Goal: Task Accomplishment & Management: Complete application form

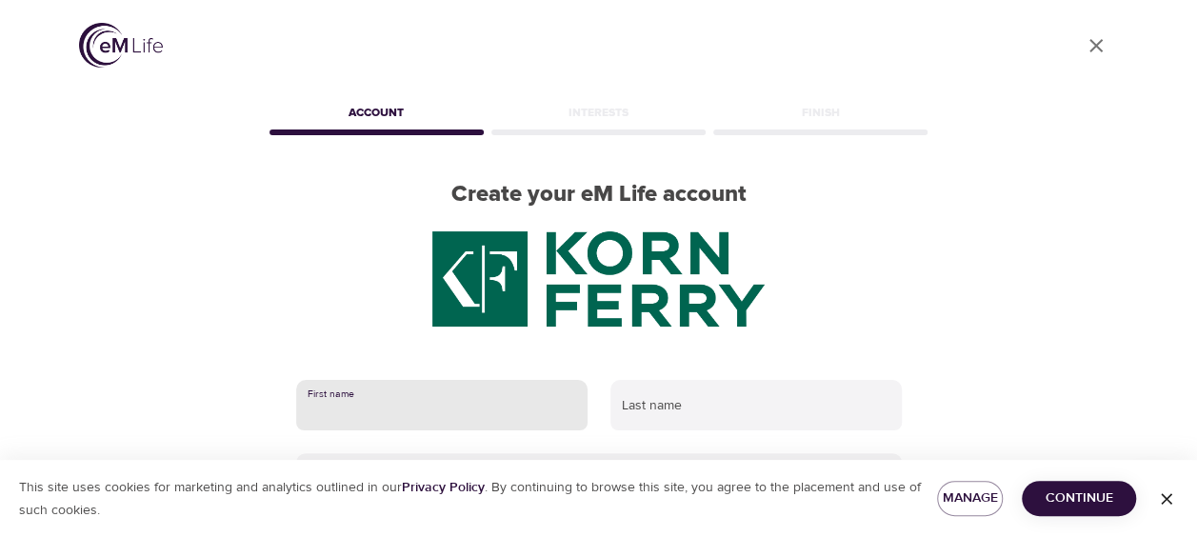
click at [486, 411] on input "text" at bounding box center [441, 405] width 291 height 51
type input "[PERSON_NAME]"
type input "[PERSON_NAME][EMAIL_ADDRESS][DOMAIN_NAME]"
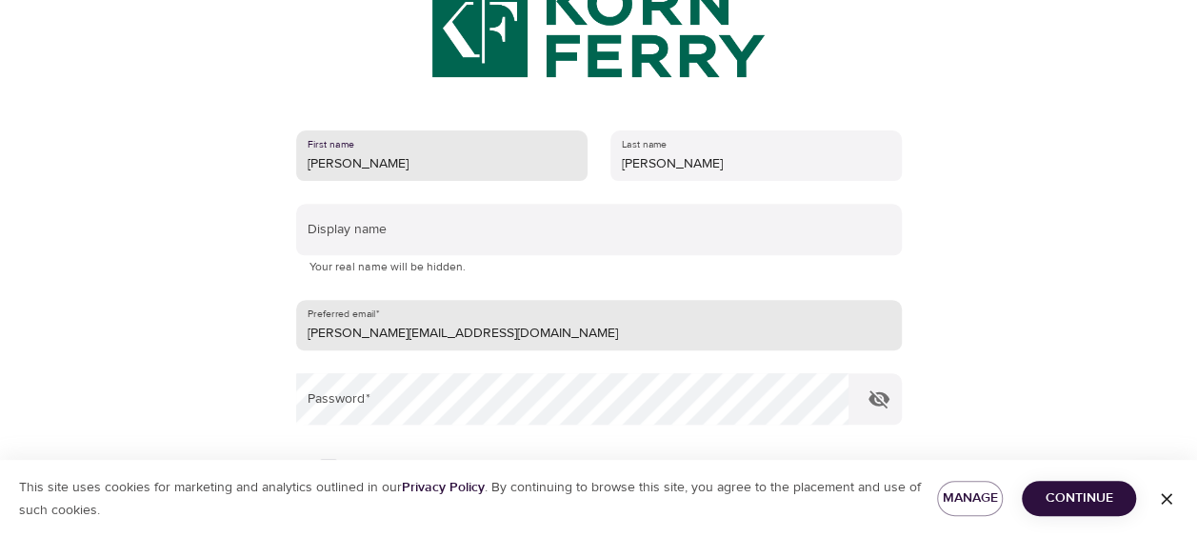
scroll to position [286, 0]
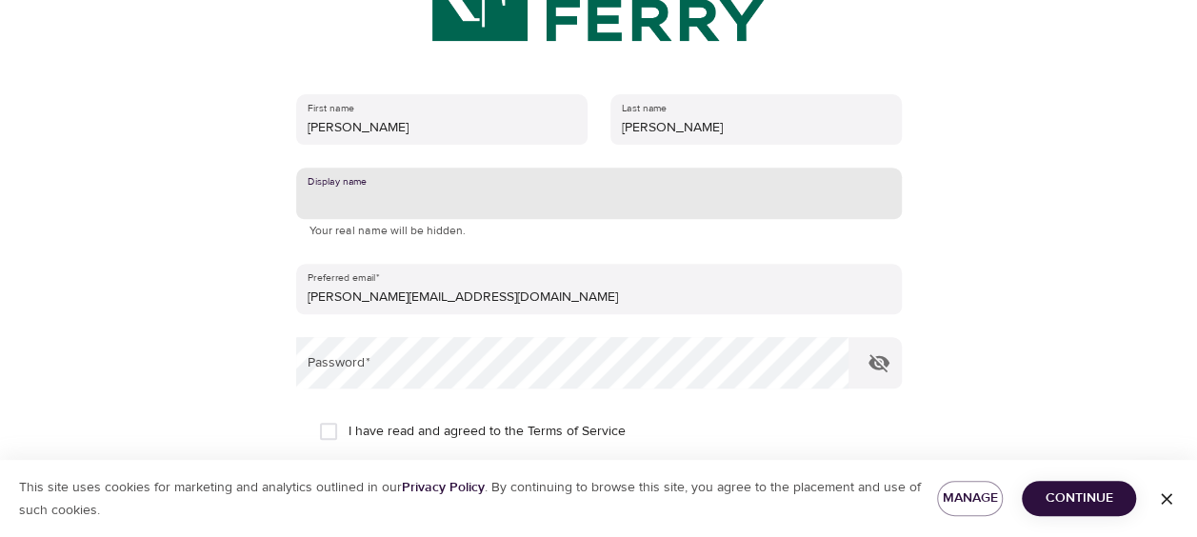
click at [383, 189] on input "text" at bounding box center [599, 193] width 606 height 51
type input "[PERSON_NAME]"
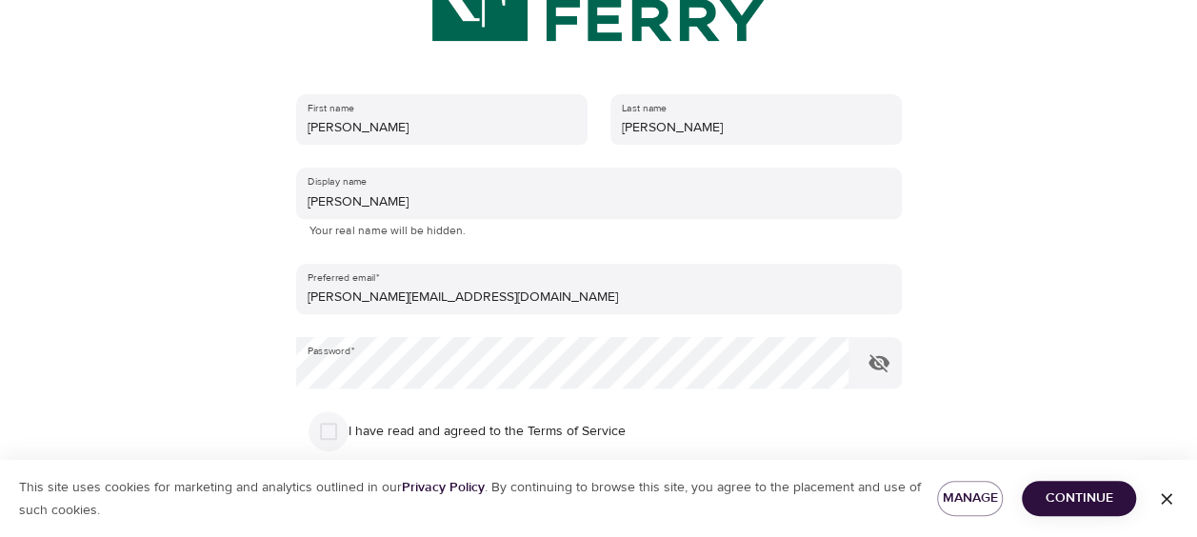
drag, startPoint x: 333, startPoint y: 429, endPoint x: 739, endPoint y: 391, distance: 407.5
click at [334, 429] on input "I have read and agreed to the Terms of Service" at bounding box center [329, 431] width 40 height 40
checkbox input "true"
click at [876, 367] on icon "button" at bounding box center [879, 362] width 23 height 23
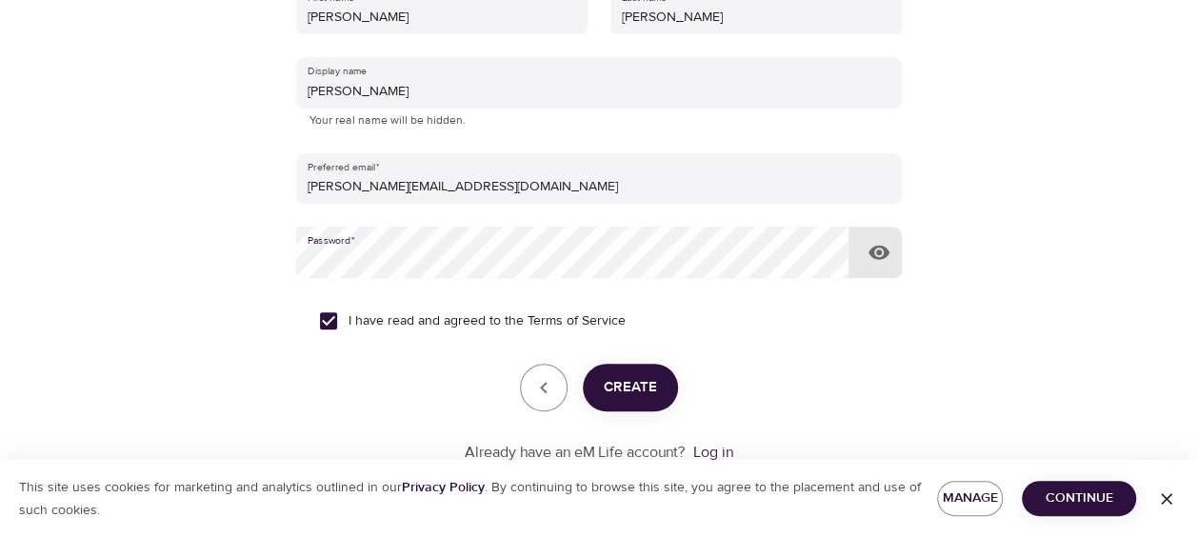
scroll to position [451, 0]
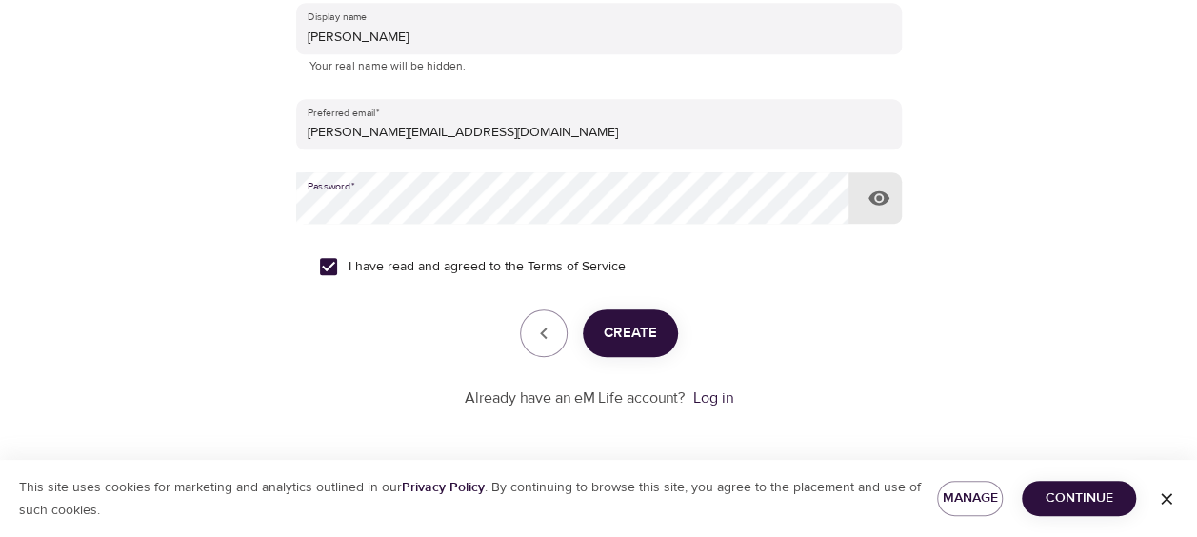
click at [1102, 506] on span "Continue" at bounding box center [1079, 499] width 84 height 24
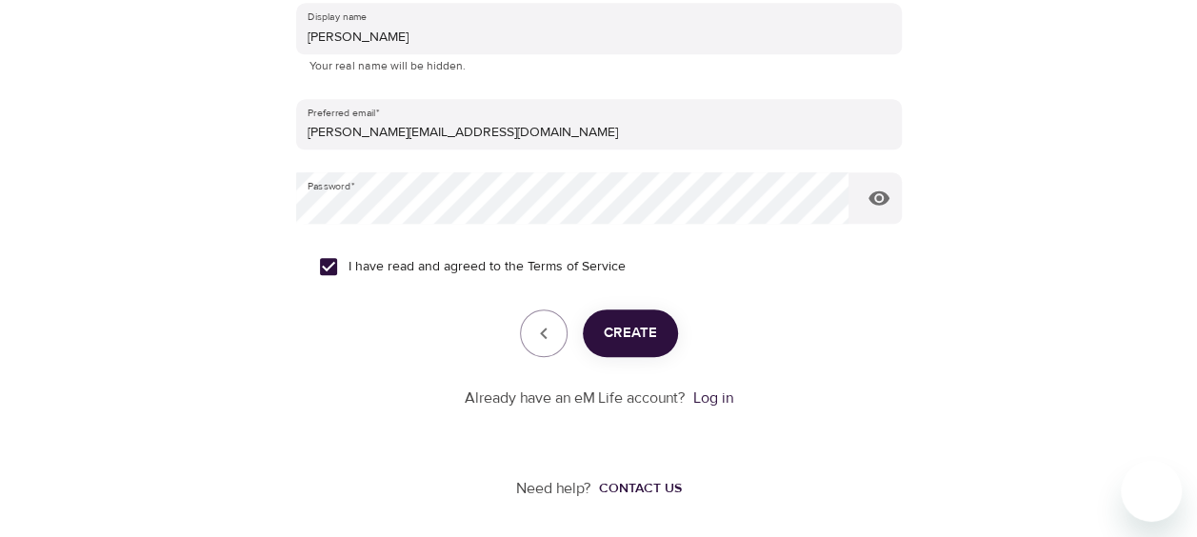
click at [627, 333] on span "Create" at bounding box center [630, 333] width 53 height 25
